Goal: Task Accomplishment & Management: Manage account settings

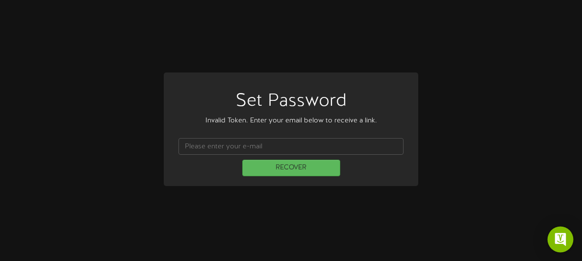
click at [556, 245] on div "Open Intercom Messenger" at bounding box center [561, 240] width 26 height 26
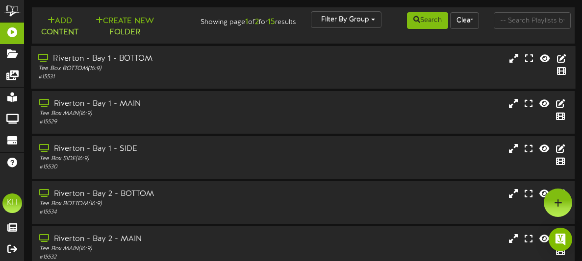
click at [103, 58] on div "Riverton - Bay 1 - BOTTOM" at bounding box center [144, 58] width 212 height 11
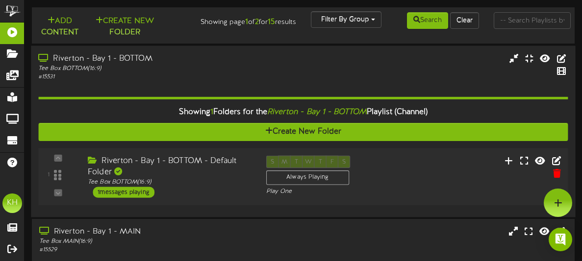
click at [107, 194] on div "1 messages playing" at bounding box center [124, 192] width 62 height 11
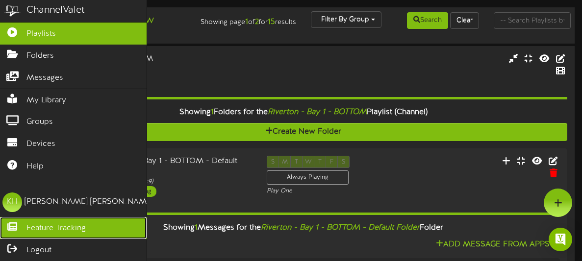
click at [64, 219] on link "Feature Tracking" at bounding box center [73, 228] width 147 height 22
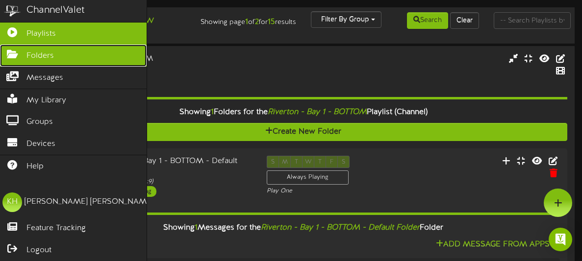
click at [34, 59] on span "Folders" at bounding box center [39, 56] width 27 height 11
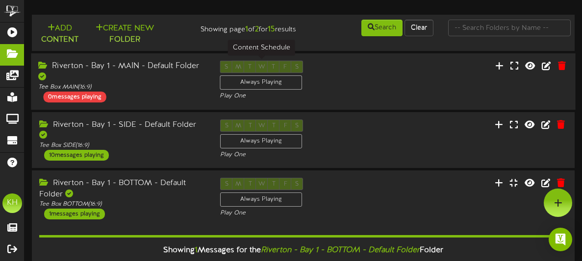
click at [246, 85] on div "Always Playing" at bounding box center [261, 83] width 82 height 14
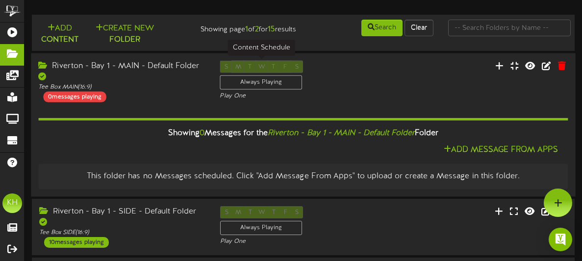
click at [246, 85] on div "Always Playing" at bounding box center [261, 82] width 82 height 14
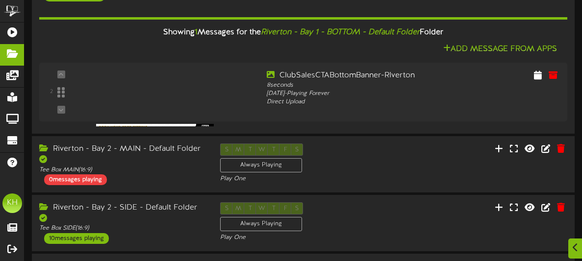
scroll to position [230, 0]
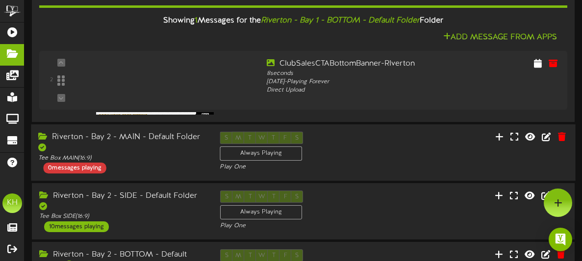
click at [92, 164] on div "0 messages playing" at bounding box center [74, 168] width 63 height 11
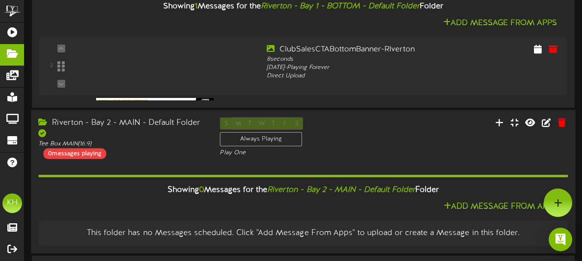
scroll to position [240, 0]
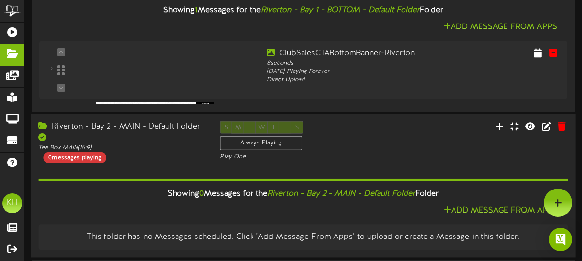
click at [88, 153] on div "0 messages playing" at bounding box center [74, 157] width 63 height 11
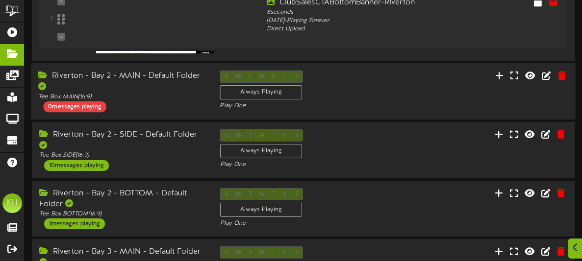
scroll to position [297, 0]
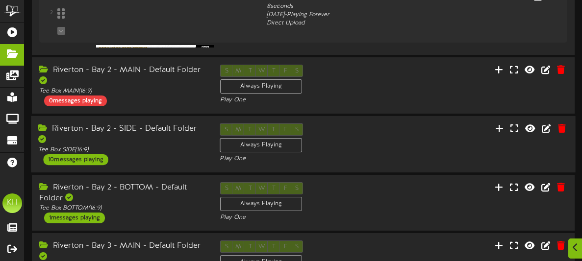
click at [103, 154] on div "10 messages playing" at bounding box center [75, 159] width 65 height 11
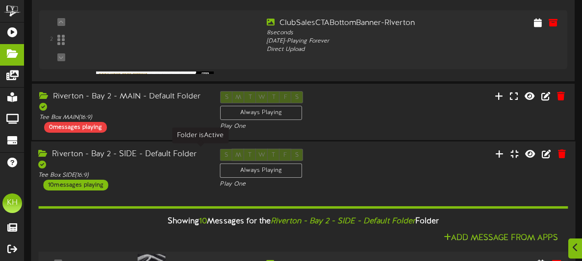
scroll to position [267, 0]
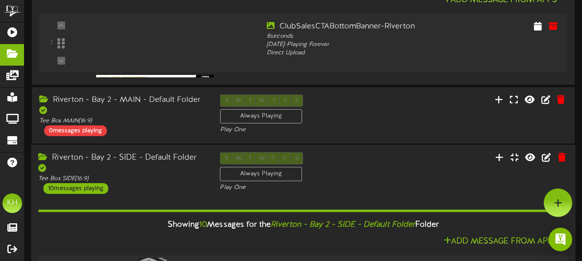
click at [147, 159] on div "Riverton - Bay 2 - SIDE - Default Folder" at bounding box center [121, 163] width 167 height 23
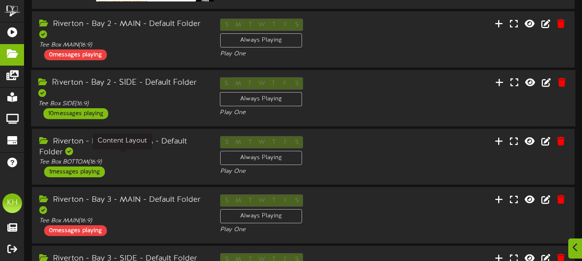
scroll to position [342, 0]
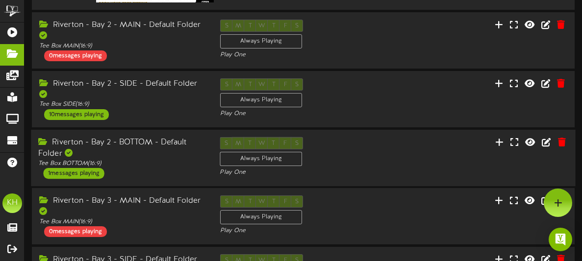
click at [141, 166] on div "Riverton - Bay 2 - BOTTOM - Default Folder Tee Box BOTTOM ( 16:9 ) 1 messages p…" at bounding box center [121, 158] width 181 height 42
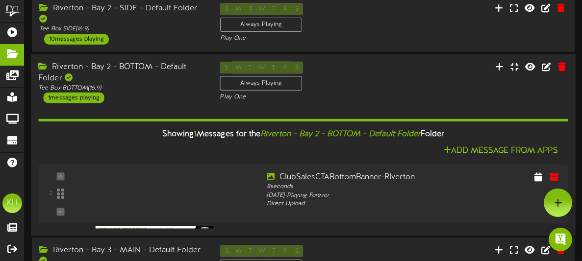
scroll to position [416, 0]
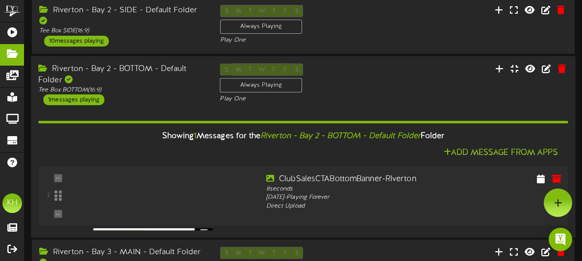
click at [140, 173] on div at bounding box center [150, 183] width 114 height 50
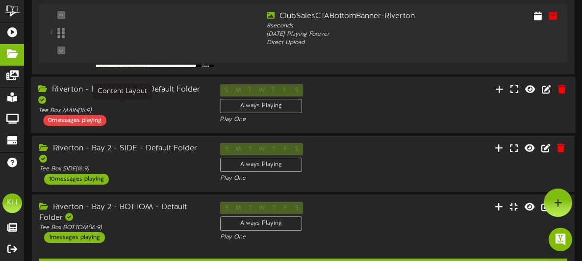
scroll to position [276, 0]
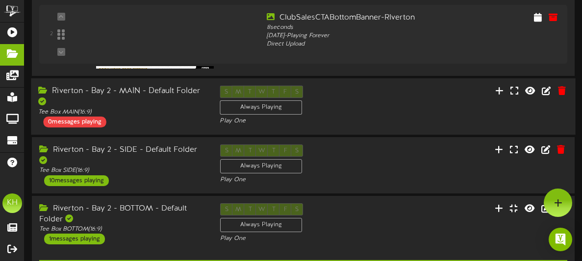
click at [159, 94] on div "Riverton - Bay 2 - MAIN - Default Folder" at bounding box center [121, 97] width 167 height 23
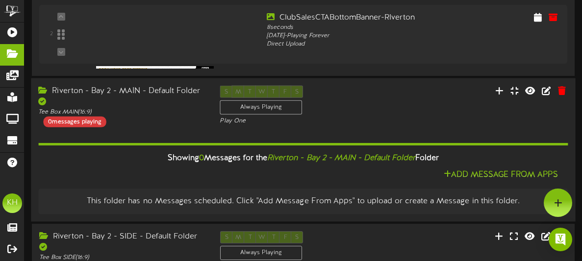
click at [92, 123] on div "0 messages playing" at bounding box center [74, 121] width 63 height 11
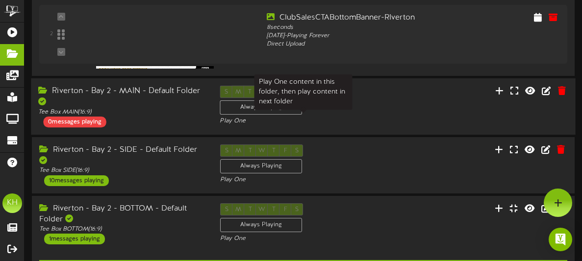
click at [239, 122] on div "Play One" at bounding box center [303, 121] width 167 height 8
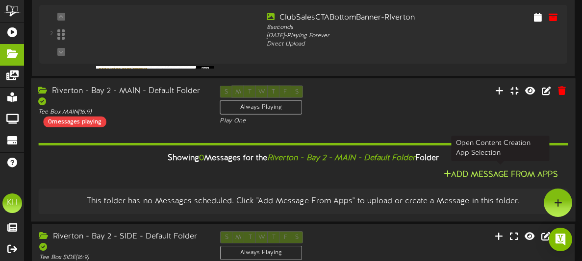
click at [484, 170] on button "Add Message From Apps" at bounding box center [501, 175] width 120 height 12
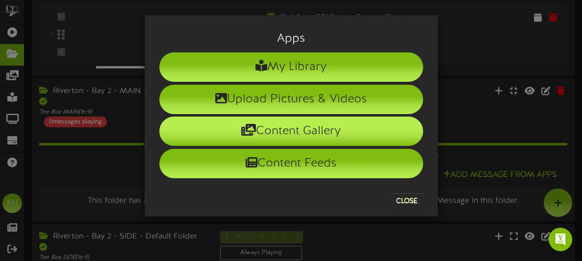
click at [327, 140] on li "Content Gallery" at bounding box center [291, 131] width 264 height 29
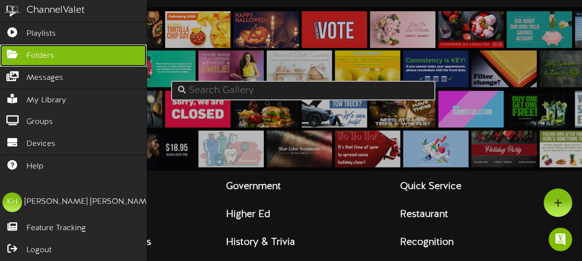
click at [61, 49] on link "Folders" at bounding box center [73, 56] width 147 height 22
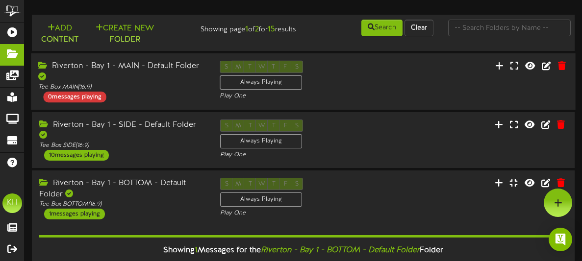
click at [89, 99] on div "0 messages playing" at bounding box center [74, 97] width 63 height 11
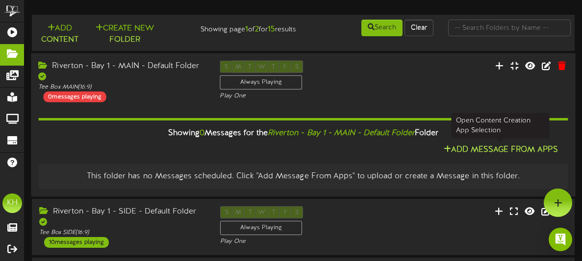
click at [471, 151] on button "Add Message From Apps" at bounding box center [501, 150] width 120 height 12
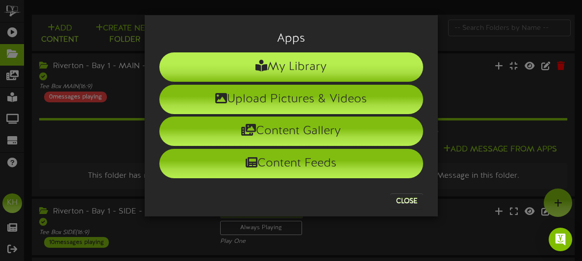
click at [356, 74] on li "My Library" at bounding box center [291, 66] width 264 height 29
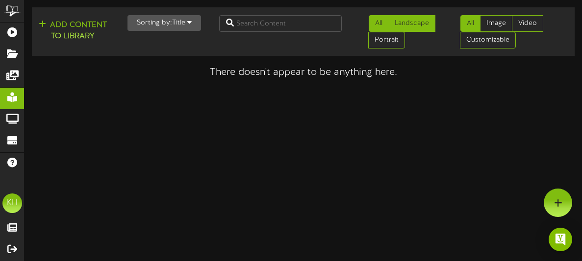
click at [403, 25] on link "Landscape" at bounding box center [411, 23] width 47 height 17
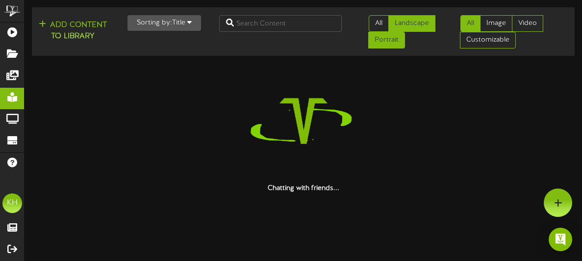
click at [387, 37] on link "Portrait" at bounding box center [386, 40] width 37 height 17
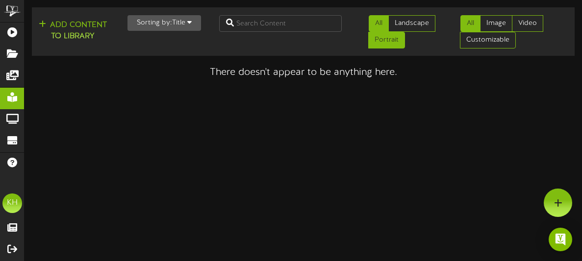
click at [379, 25] on link "All" at bounding box center [379, 23] width 20 height 17
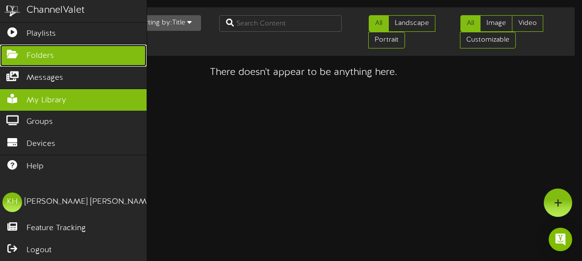
click at [42, 59] on span "Folders" at bounding box center [39, 56] width 27 height 11
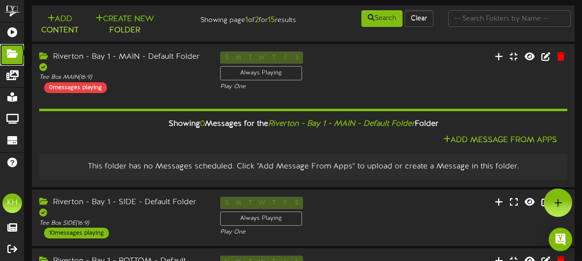
scroll to position [6, 0]
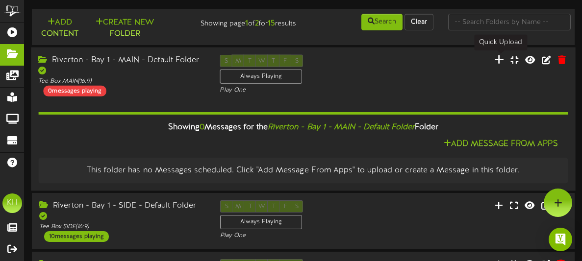
click at [503, 59] on icon at bounding box center [499, 59] width 10 height 11
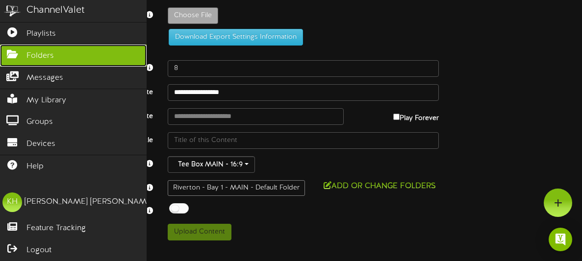
click at [15, 50] on icon at bounding box center [12, 53] width 25 height 7
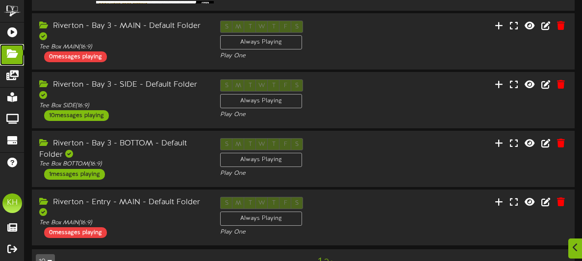
scroll to position [834, 0]
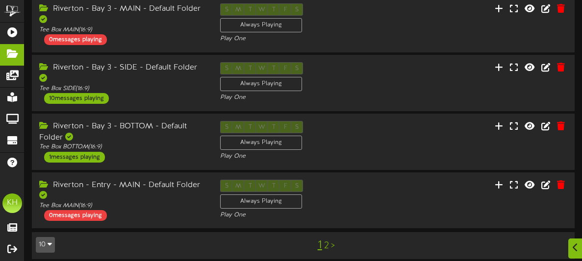
click at [324, 241] on link "2" at bounding box center [326, 246] width 5 height 11
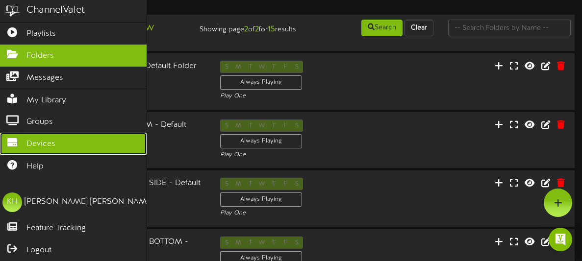
click at [49, 140] on span "Devices" at bounding box center [40, 144] width 29 height 11
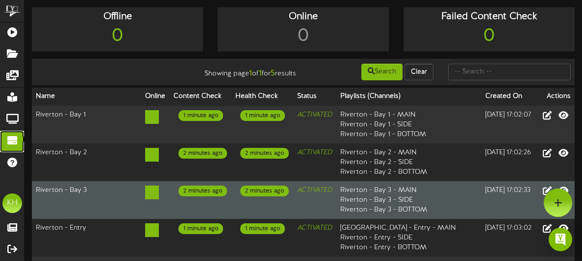
scroll to position [71, 0]
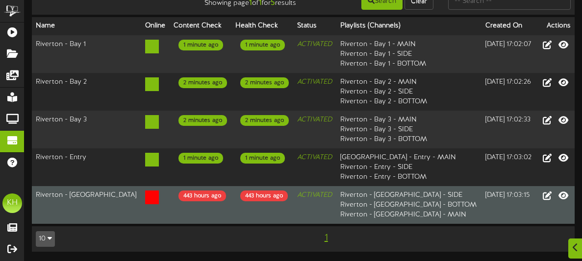
click at [145, 196] on icon at bounding box center [152, 198] width 14 height 14
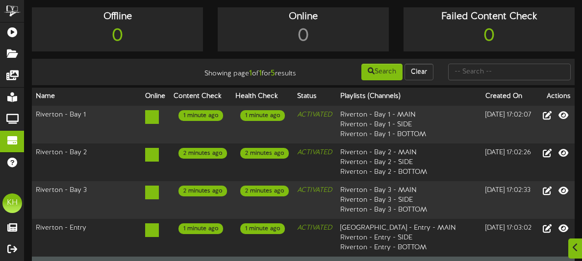
scroll to position [2, 0]
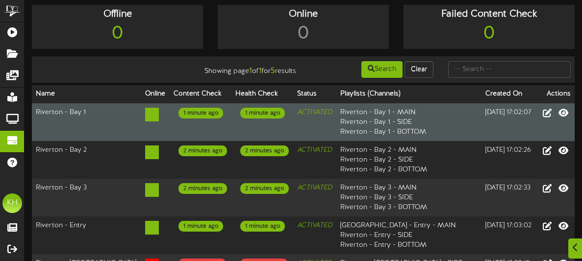
click at [205, 123] on td "1 minute ago" at bounding box center [201, 122] width 62 height 38
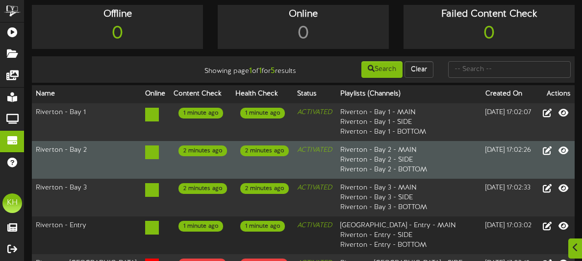
click at [231, 157] on td "2 minutes ago" at bounding box center [262, 160] width 62 height 38
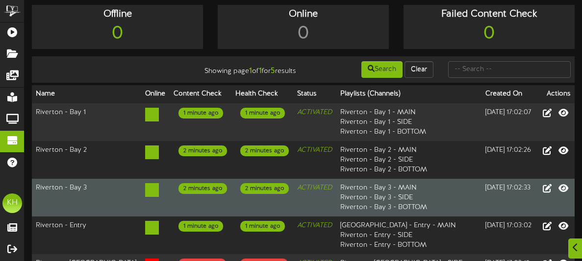
click at [231, 188] on td "2 minutes ago" at bounding box center [262, 198] width 62 height 38
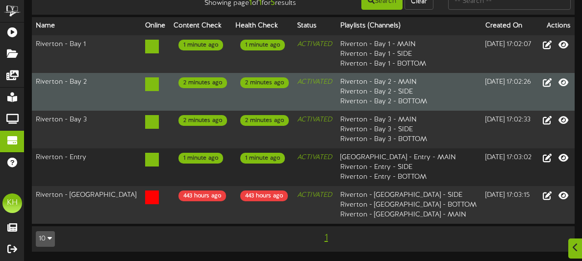
scroll to position [0, 0]
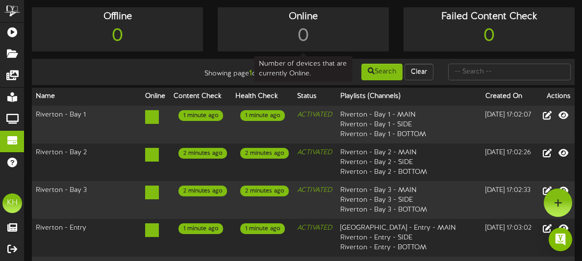
click at [309, 32] on div "0" at bounding box center [303, 36] width 166 height 25
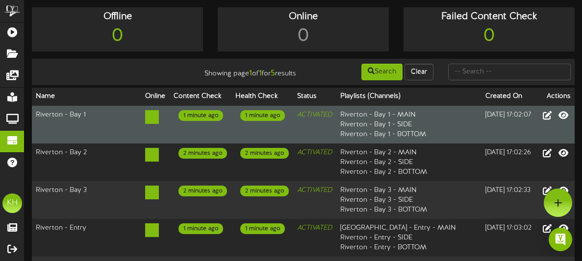
click at [145, 116] on icon at bounding box center [152, 117] width 14 height 14
click at [76, 118] on td "Riverton - Bay 1" at bounding box center [86, 125] width 109 height 38
click at [545, 117] on icon at bounding box center [547, 115] width 11 height 11
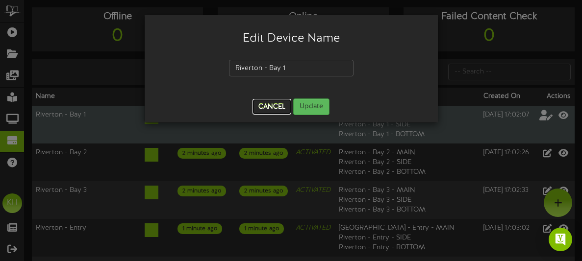
click at [271, 103] on button "Cancel" at bounding box center [272, 107] width 39 height 16
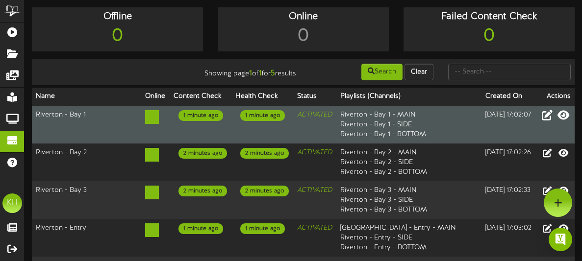
click at [562, 116] on icon at bounding box center [564, 115] width 12 height 11
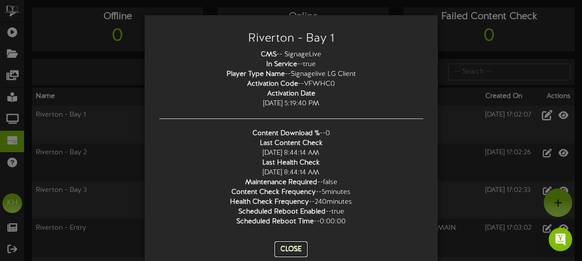
click at [302, 248] on button "Close" at bounding box center [291, 250] width 33 height 16
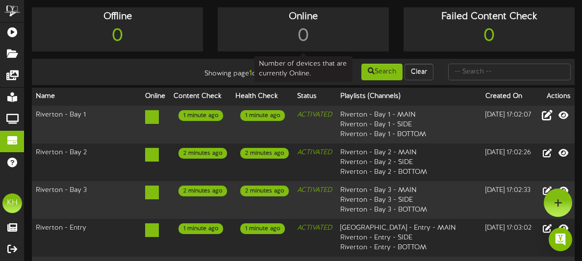
click at [312, 41] on div "0" at bounding box center [303, 36] width 166 height 25
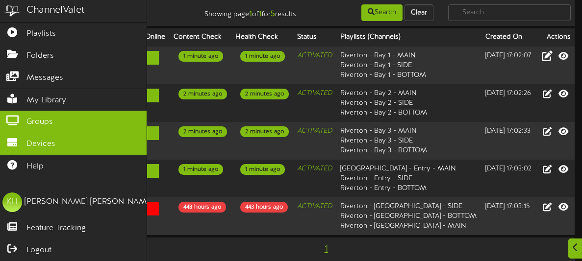
scroll to position [71, 0]
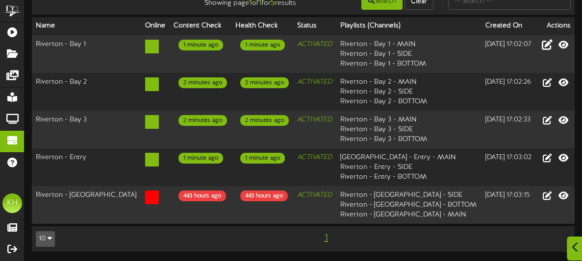
click at [572, 255] on div at bounding box center [575, 249] width 17 height 24
click at [560, 240] on img "Open Intercom Messenger" at bounding box center [560, 239] width 13 height 13
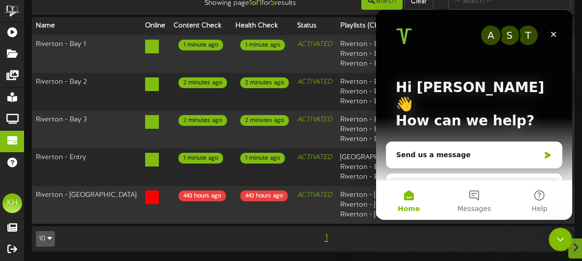
scroll to position [0, 0]
click at [471, 191] on button "Messages" at bounding box center [473, 200] width 65 height 39
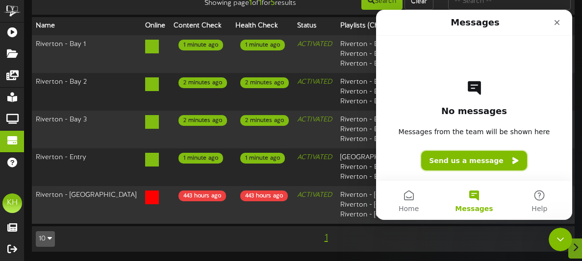
click at [472, 158] on button "Send us a message" at bounding box center [474, 161] width 106 height 20
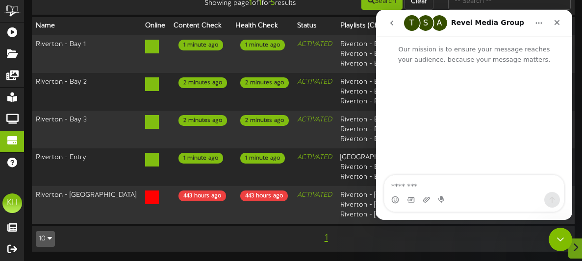
click at [447, 186] on textarea "Message…" at bounding box center [473, 184] width 179 height 17
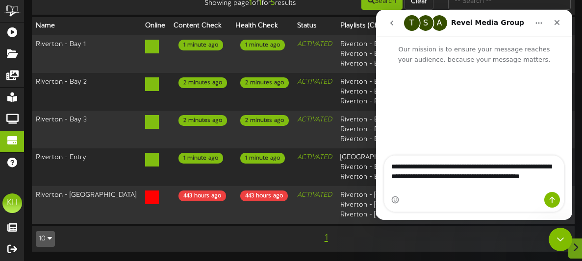
type textarea "**********"
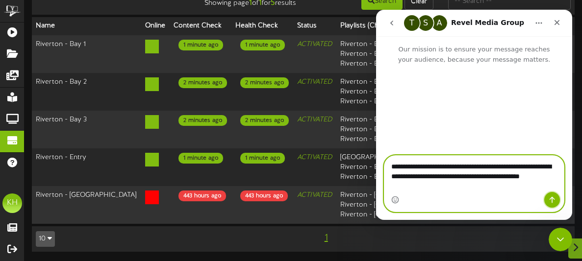
click at [553, 204] on icon "Send a message…" at bounding box center [552, 200] width 8 height 8
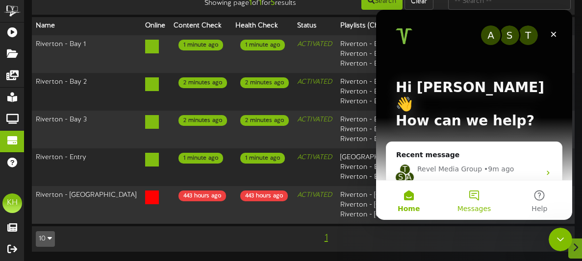
click at [456, 206] on button "Messages" at bounding box center [473, 200] width 65 height 39
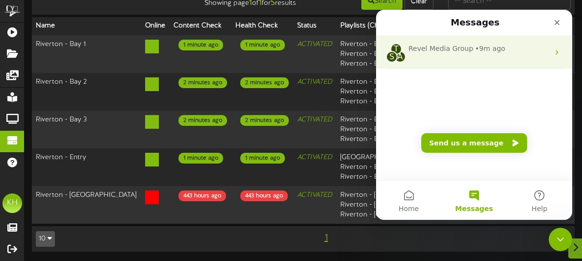
click at [451, 44] on div "Revel Media Group" at bounding box center [440, 49] width 65 height 10
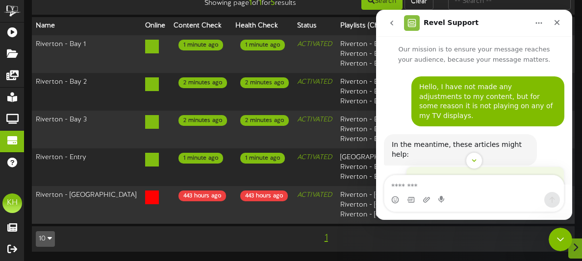
scroll to position [85, 0]
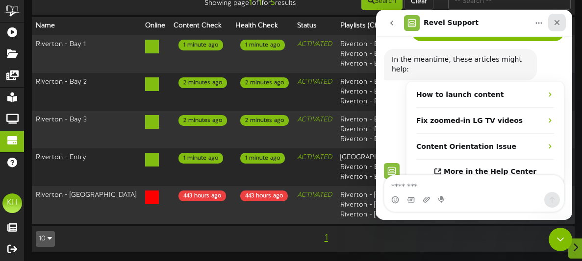
click at [561, 23] on div "Close" at bounding box center [557, 23] width 18 height 18
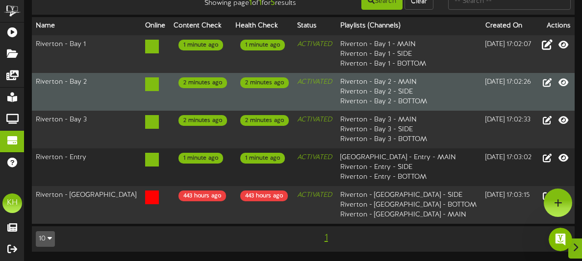
scroll to position [0, 0]
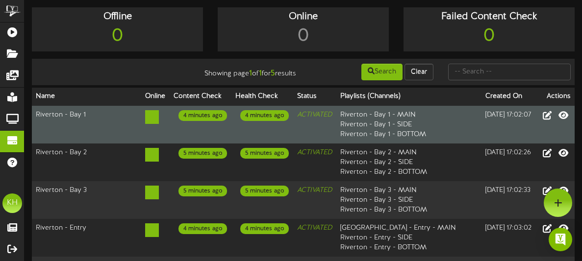
click at [145, 124] on icon at bounding box center [152, 117] width 14 height 14
click at [145, 120] on icon at bounding box center [152, 117] width 14 height 14
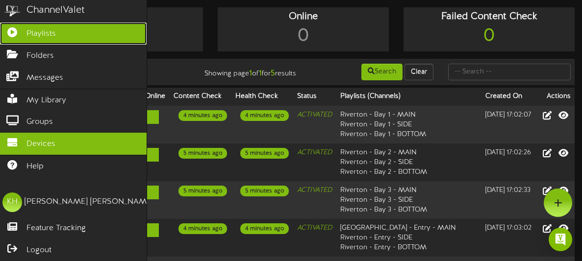
click at [63, 37] on link "Playlists" at bounding box center [73, 34] width 147 height 22
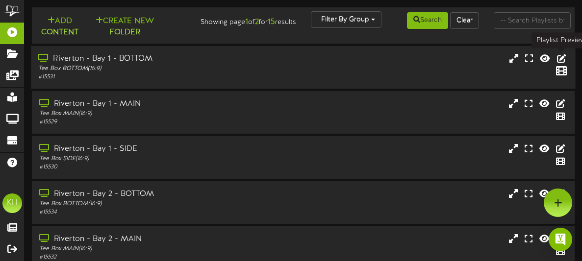
click at [561, 65] on icon at bounding box center [561, 70] width 11 height 11
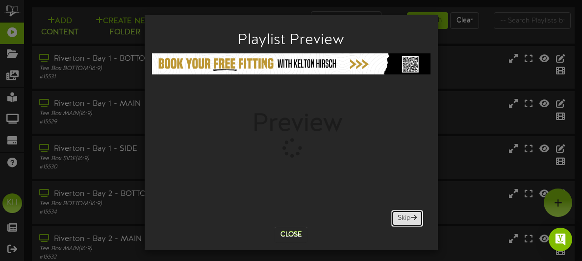
click at [409, 216] on button "Skip" at bounding box center [407, 218] width 32 height 17
click at [298, 231] on button "Close" at bounding box center [291, 235] width 33 height 16
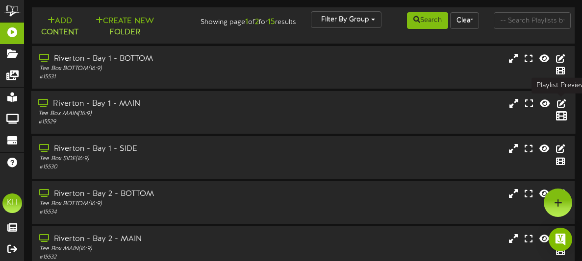
click at [563, 110] on icon at bounding box center [561, 115] width 11 height 11
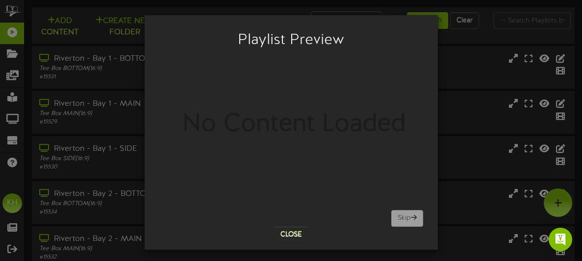
click at [557, 114] on div "Playlist Preview No Content Loaded Skip Close" at bounding box center [291, 130] width 582 height 261
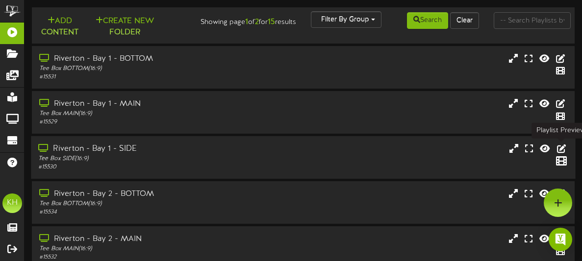
click at [560, 155] on icon at bounding box center [561, 160] width 11 height 11
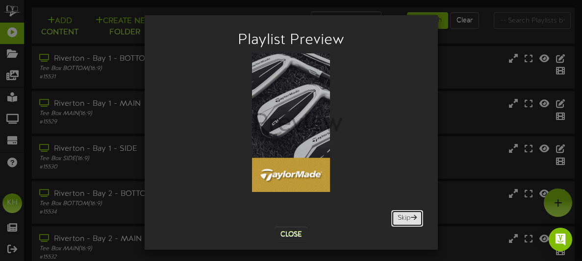
click at [415, 219] on span at bounding box center [414, 217] width 6 height 7
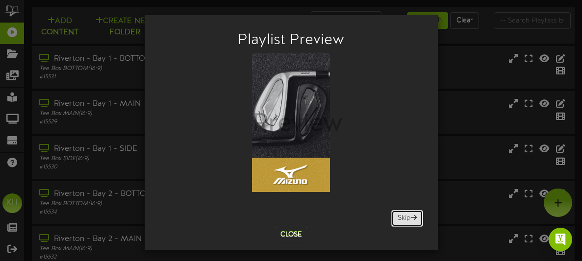
click at [415, 219] on span at bounding box center [414, 217] width 6 height 7
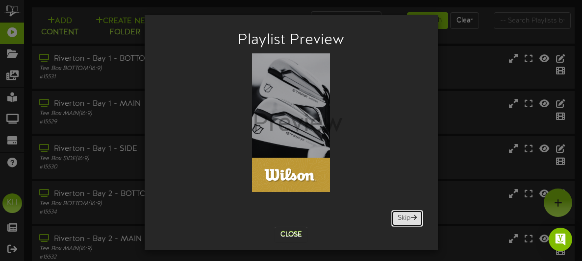
click at [415, 219] on span at bounding box center [414, 217] width 6 height 7
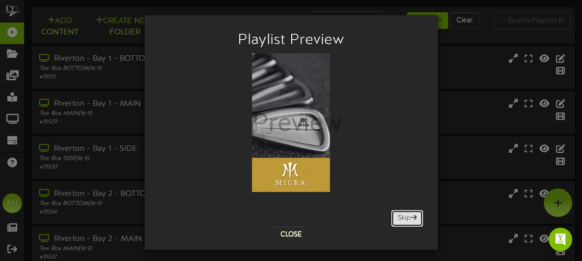
click at [415, 219] on span at bounding box center [414, 217] width 6 height 7
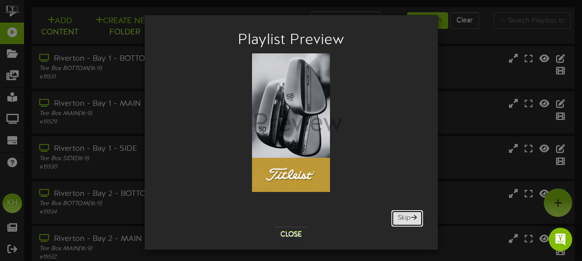
click at [415, 219] on span at bounding box center [414, 217] width 6 height 7
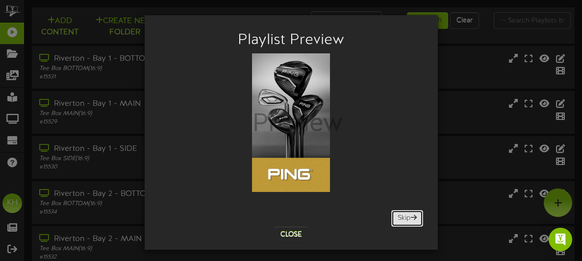
click at [415, 219] on span at bounding box center [414, 217] width 6 height 7
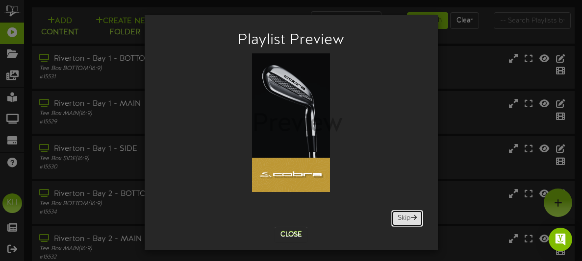
click at [415, 219] on span at bounding box center [414, 217] width 6 height 7
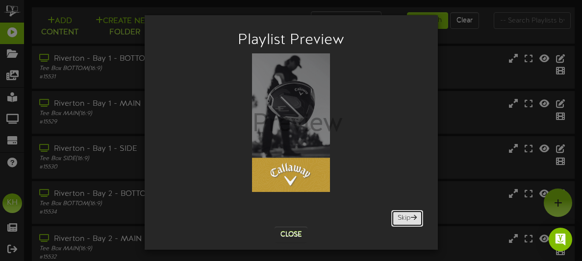
click at [415, 219] on span at bounding box center [414, 217] width 6 height 7
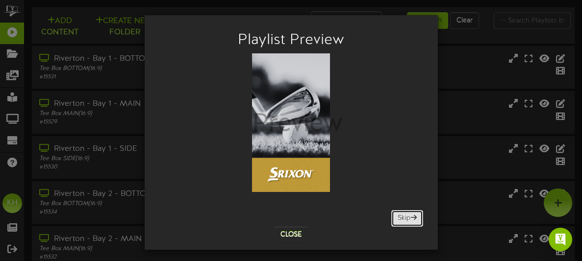
click at [415, 219] on span at bounding box center [414, 217] width 6 height 7
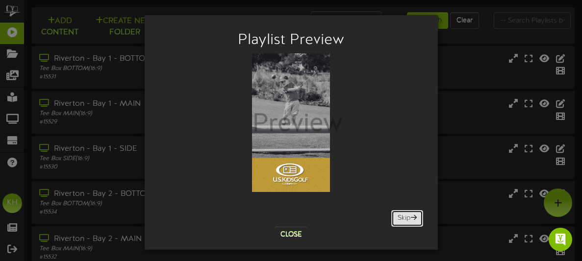
click at [415, 219] on span at bounding box center [414, 217] width 6 height 7
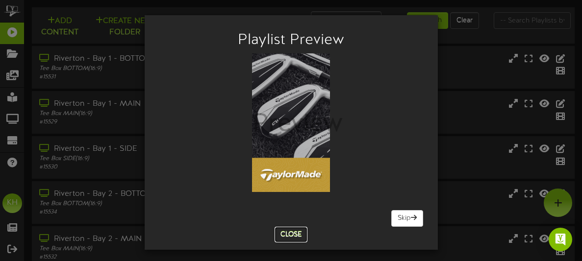
click at [300, 234] on button "Close" at bounding box center [291, 235] width 33 height 16
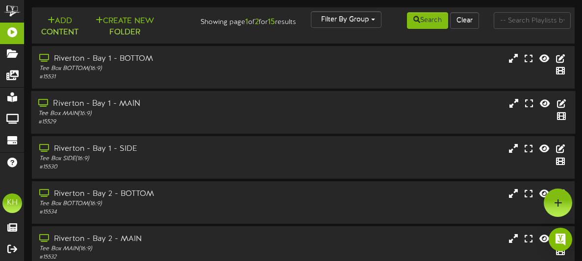
click at [134, 103] on div "Riverton - Bay 1 - MAIN" at bounding box center [144, 104] width 212 height 11
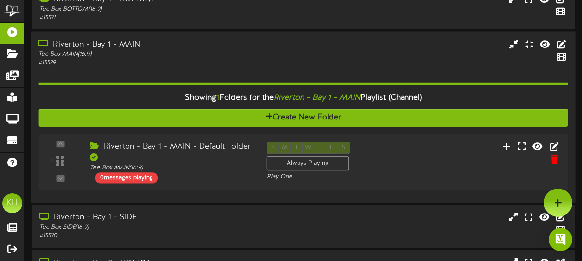
scroll to position [57, 0]
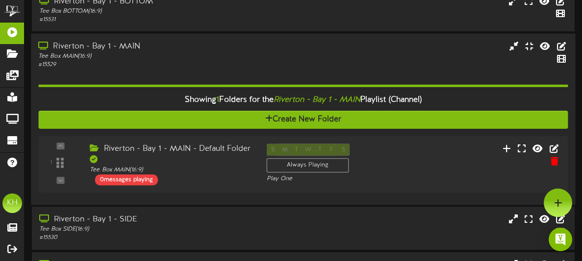
click at [125, 48] on div "Riverton - Bay 1 - MAIN" at bounding box center [144, 46] width 212 height 11
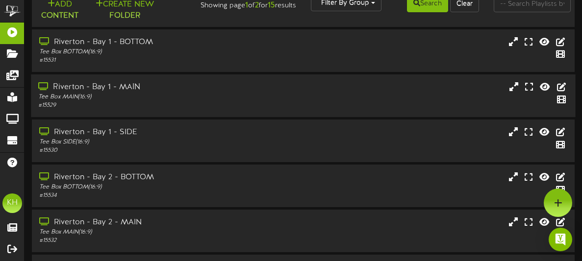
scroll to position [0, 0]
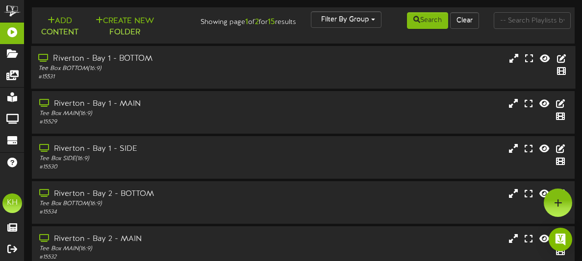
click at [134, 58] on div "Riverton - Bay 1 - BOTTOM" at bounding box center [144, 58] width 212 height 11
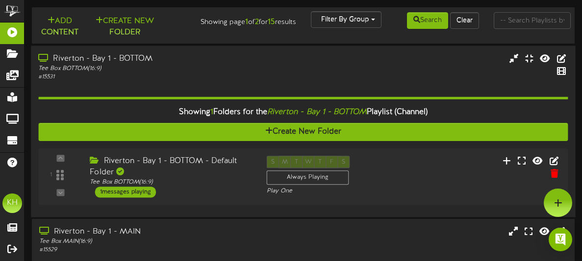
click at [134, 57] on div "Riverton - Bay 1 - BOTTOM" at bounding box center [144, 58] width 212 height 11
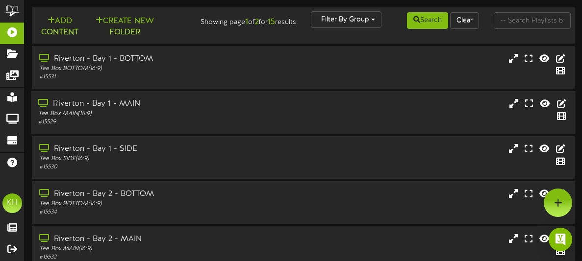
click at [182, 99] on div "Riverton - Bay 1 - MAIN" at bounding box center [144, 104] width 212 height 11
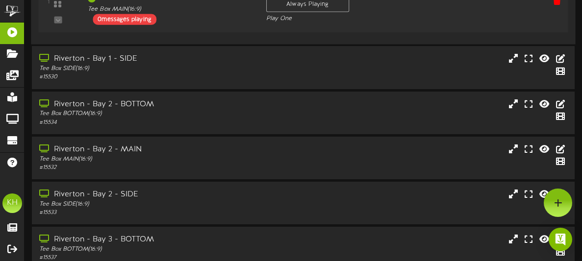
scroll to position [218, 0]
click at [191, 145] on div "Riverton - Bay 2 - MAIN" at bounding box center [144, 150] width 212 height 11
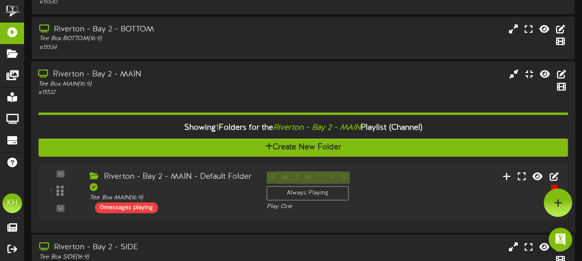
scroll to position [282, 0]
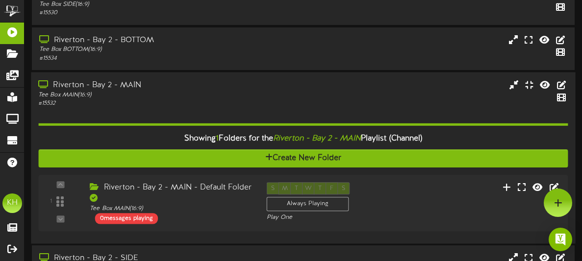
click at [134, 83] on div "Riverton - Bay 2 - MAIN" at bounding box center [144, 84] width 212 height 11
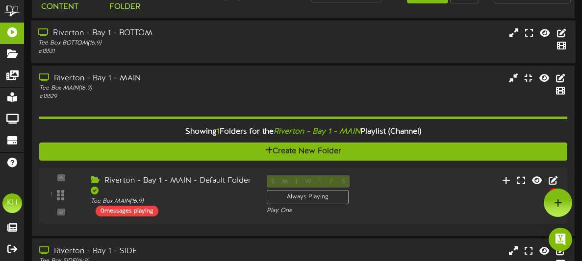
scroll to position [19, 0]
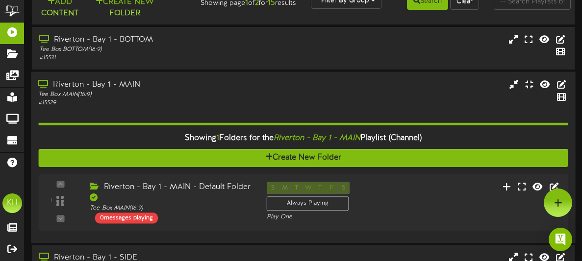
click at [140, 83] on div "Riverton - Bay 1 - MAIN" at bounding box center [144, 84] width 212 height 11
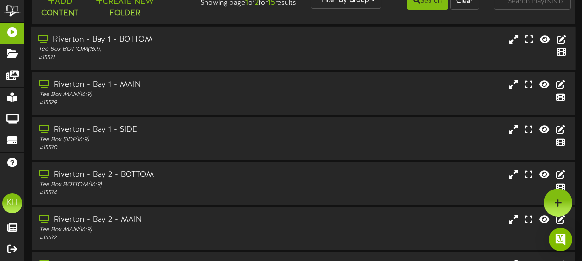
click at [160, 33] on div "Riverton - Bay 1 - BOTTOM Tee Box BOTTOM ( 16:9 ) # 15531" at bounding box center [303, 48] width 544 height 43
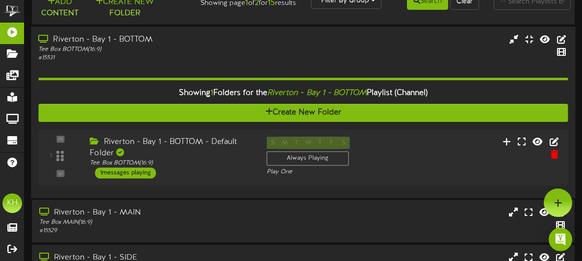
click at [141, 55] on div "# 15531" at bounding box center [144, 57] width 212 height 8
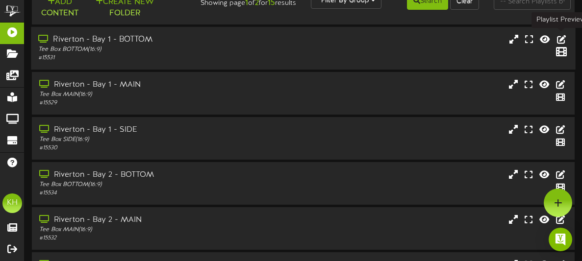
click at [559, 46] on icon at bounding box center [561, 51] width 11 height 11
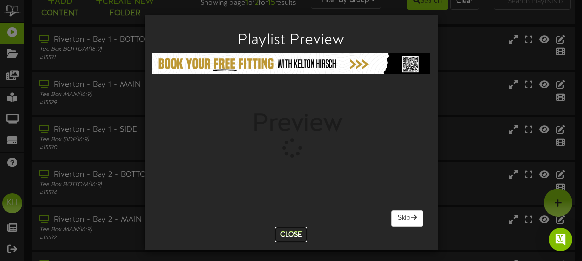
click at [288, 229] on button "Close" at bounding box center [291, 235] width 33 height 16
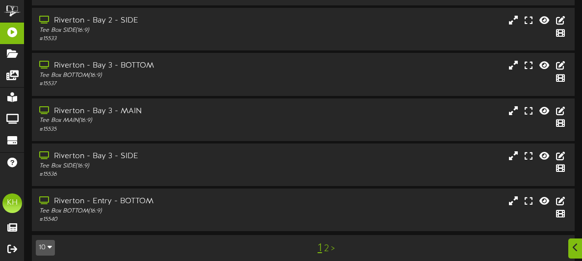
scroll to position [263, 0]
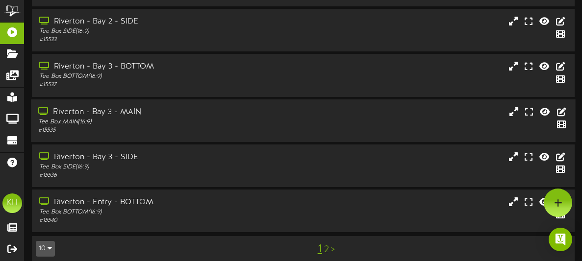
click at [164, 120] on div "Tee Box MAIN ( 16:9 )" at bounding box center [144, 122] width 212 height 8
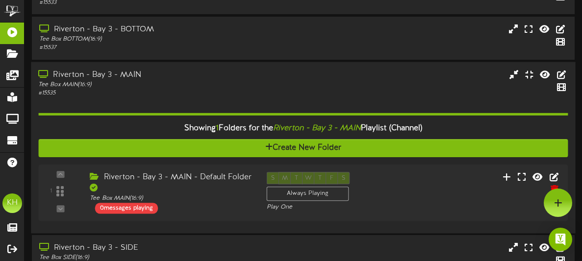
scroll to position [300, 0]
click at [58, 212] on div "1 ( 16:9" at bounding box center [303, 193] width 535 height 42
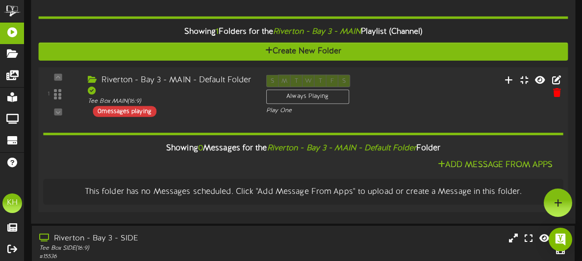
scroll to position [395, 0]
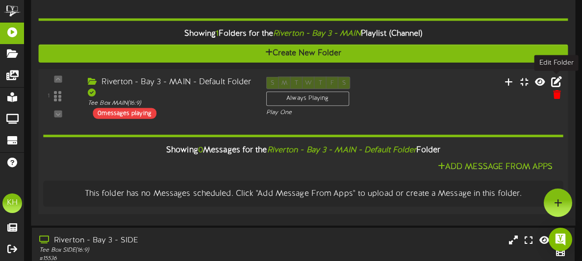
click at [552, 77] on icon at bounding box center [556, 81] width 11 height 11
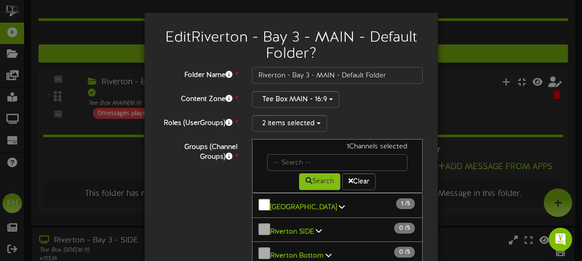
scroll to position [0, 0]
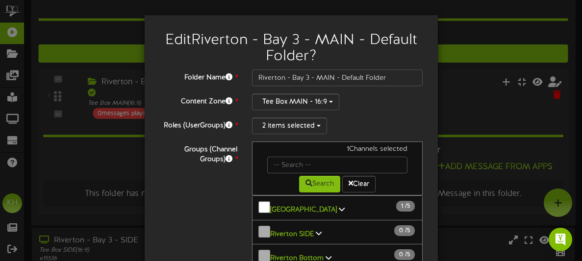
click at [91, 140] on div "Edit Riverton - Bay 3 - MAIN - Default Folder ? Folder Name * Riverton - Bay 3 …" at bounding box center [291, 130] width 582 height 261
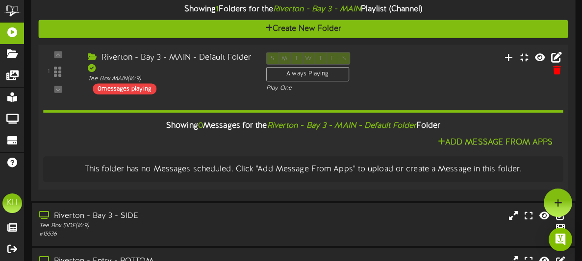
scroll to position [417, 0]
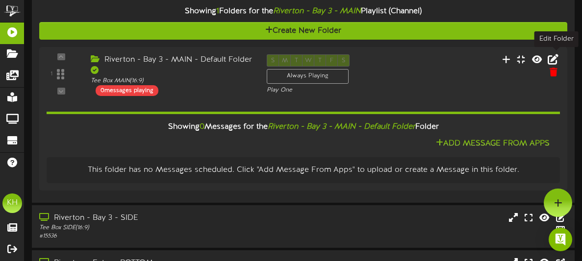
click at [555, 56] on icon at bounding box center [553, 59] width 11 height 11
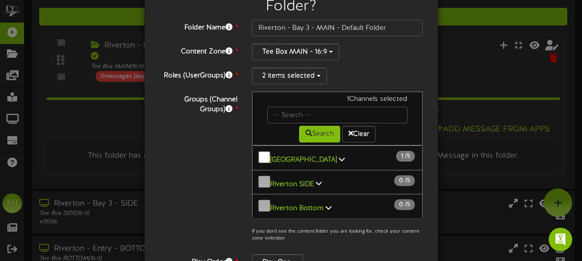
scroll to position [0, 0]
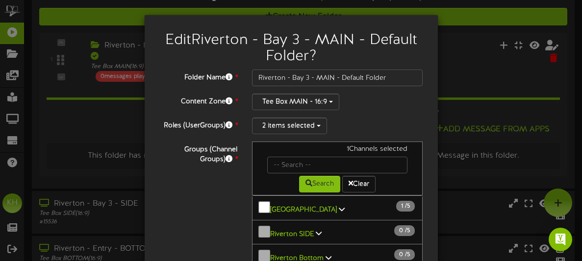
click at [478, 98] on div "Edit Riverton - Bay 3 - MAIN - Default Folder ? Folder Name * Riverton - Bay 3 …" at bounding box center [291, 130] width 582 height 261
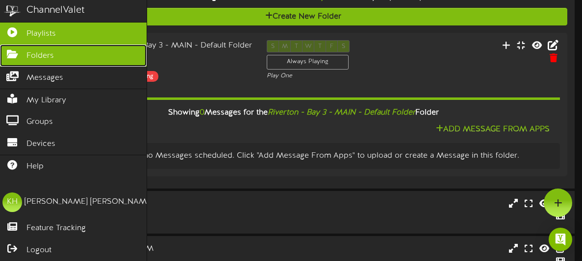
click at [69, 46] on link "Folders" at bounding box center [73, 56] width 147 height 22
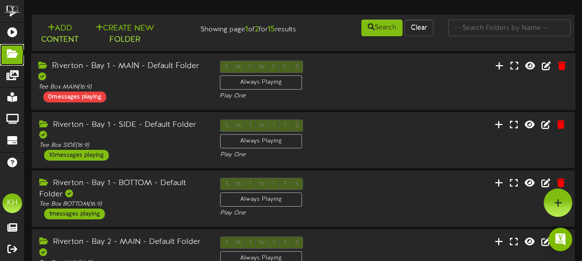
click at [0, 44] on link "Folders" at bounding box center [12, 55] width 24 height 22
click at [146, 140] on div "Riverton - Bay 1 - SIDE - Default Folder Tee Box SIDE ( 16:9 ) 10 messages play…" at bounding box center [121, 140] width 181 height 42
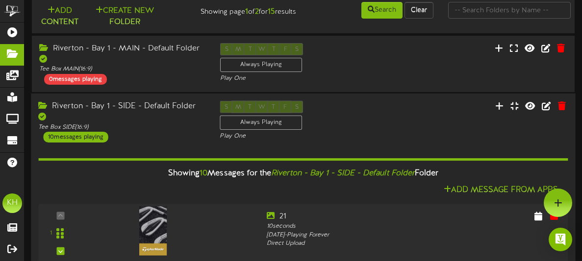
scroll to position [13, 0]
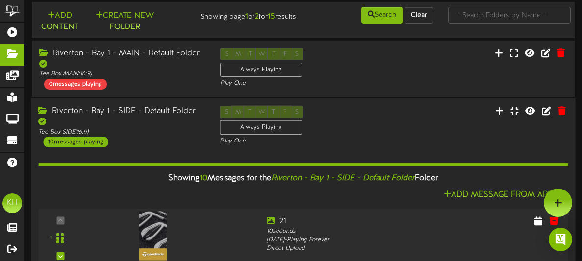
click at [142, 127] on div "Riverton - Bay 1 - SIDE - Default Folder Tee Box SIDE ( 16:9 ) 10 messages play…" at bounding box center [121, 126] width 181 height 42
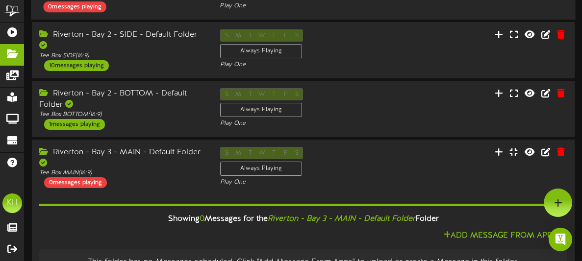
scroll to position [0, 0]
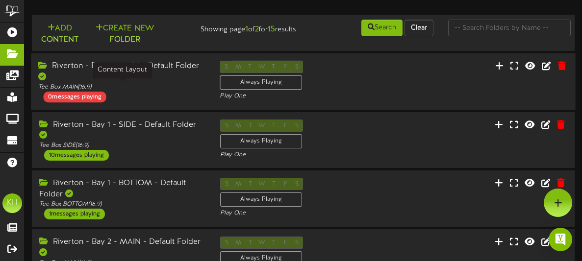
click at [136, 87] on div "Tee Box MAIN ( 16:9 )" at bounding box center [121, 87] width 167 height 8
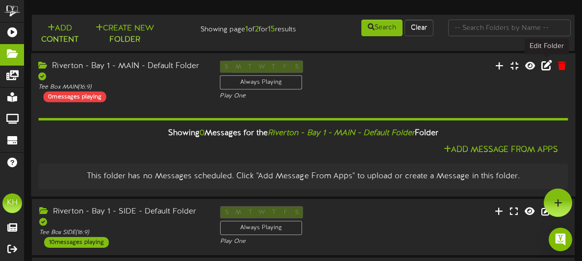
click at [546, 72] on button at bounding box center [546, 66] width 17 height 15
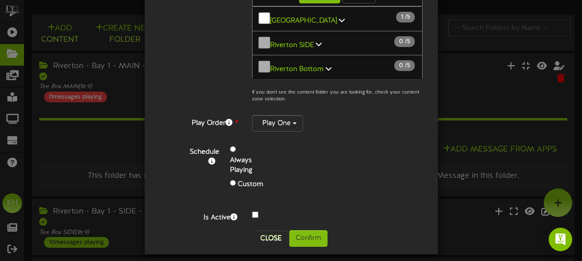
scroll to position [182, 0]
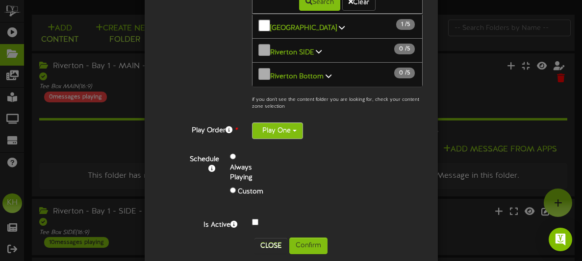
click at [299, 123] on button "Play One" at bounding box center [277, 131] width 51 height 17
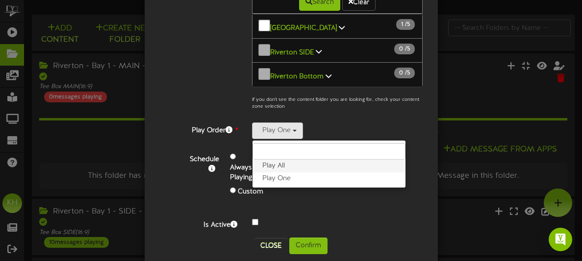
click at [276, 160] on label "Play All" at bounding box center [329, 166] width 153 height 13
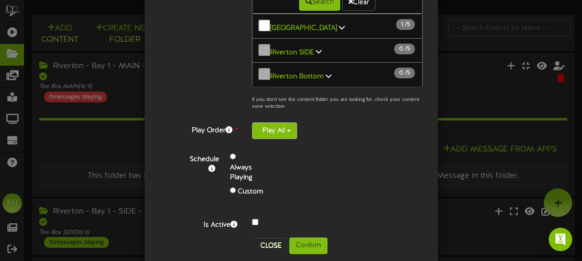
click at [292, 124] on button "Play All" at bounding box center [274, 131] width 45 height 17
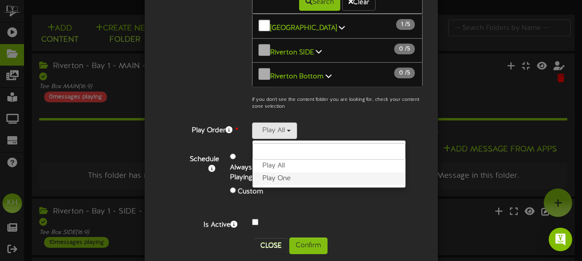
click at [282, 173] on label "Play One" at bounding box center [329, 179] width 153 height 13
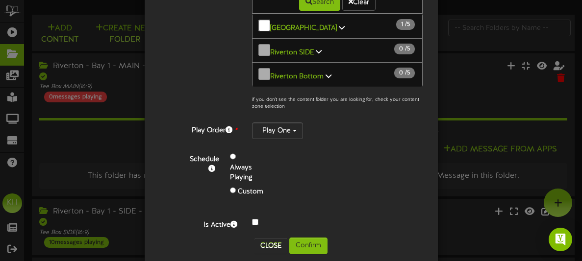
click at [327, 137] on div "Folder Name * Riverton - Bay 1 - MAIN - Default Folder Content Zone * Tee Box M…" at bounding box center [291, 59] width 264 height 343
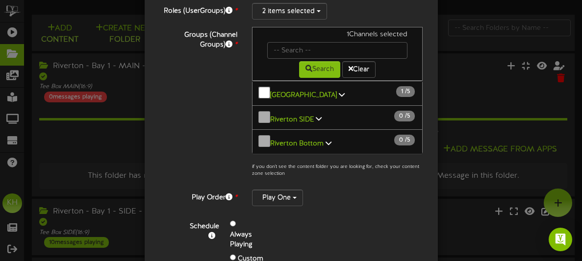
scroll to position [0, 0]
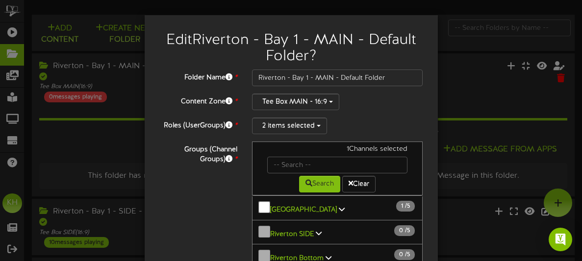
click at [476, 90] on div "Edit Riverton - Bay 1 - MAIN - Default Folder ? Folder Name * Riverton - Bay 1 …" at bounding box center [291, 130] width 582 height 261
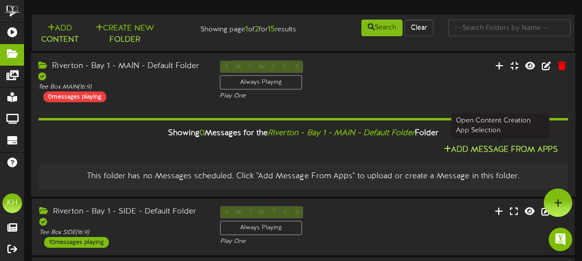
click at [456, 147] on button "Add Message From Apps" at bounding box center [501, 150] width 120 height 12
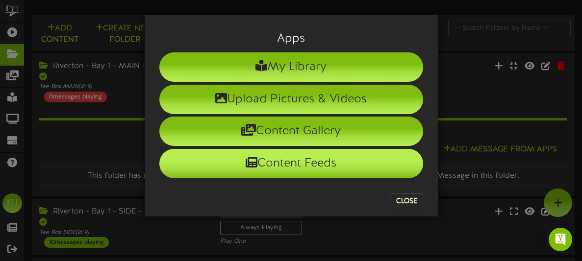
click at [348, 164] on li "Content Feeds" at bounding box center [291, 163] width 264 height 29
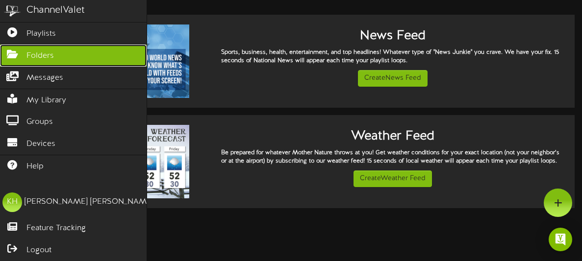
click at [27, 49] on link "Folders" at bounding box center [73, 56] width 147 height 22
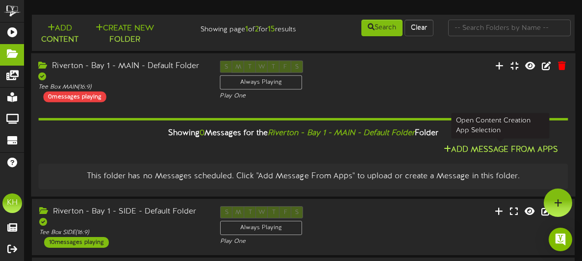
click at [490, 144] on button "Add Message From Apps" at bounding box center [501, 150] width 120 height 12
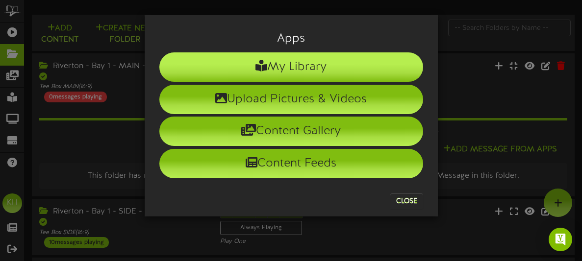
click at [338, 67] on li "My Library" at bounding box center [291, 66] width 264 height 29
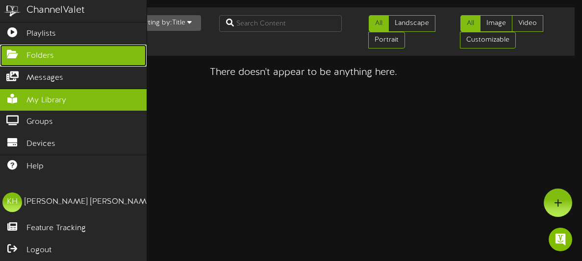
click at [34, 54] on span "Folders" at bounding box center [39, 56] width 27 height 11
